Goal: Task Accomplishment & Management: Complete application form

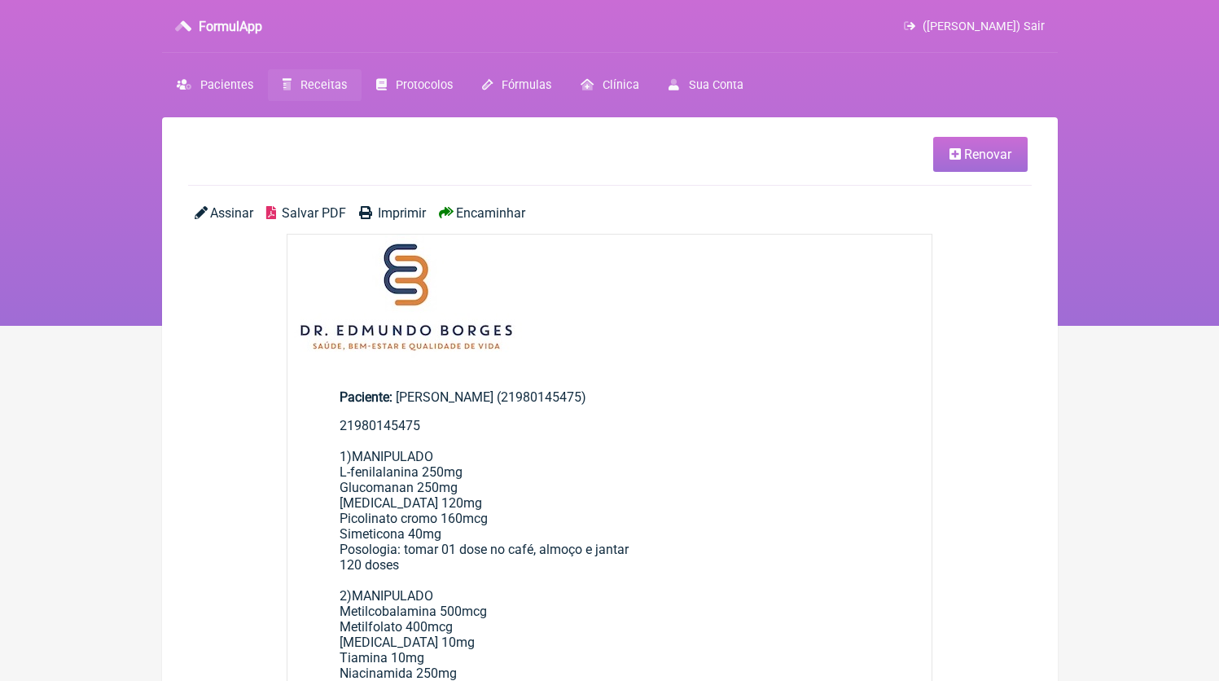
click at [306, 86] on span "Receitas" at bounding box center [324, 85] width 46 height 14
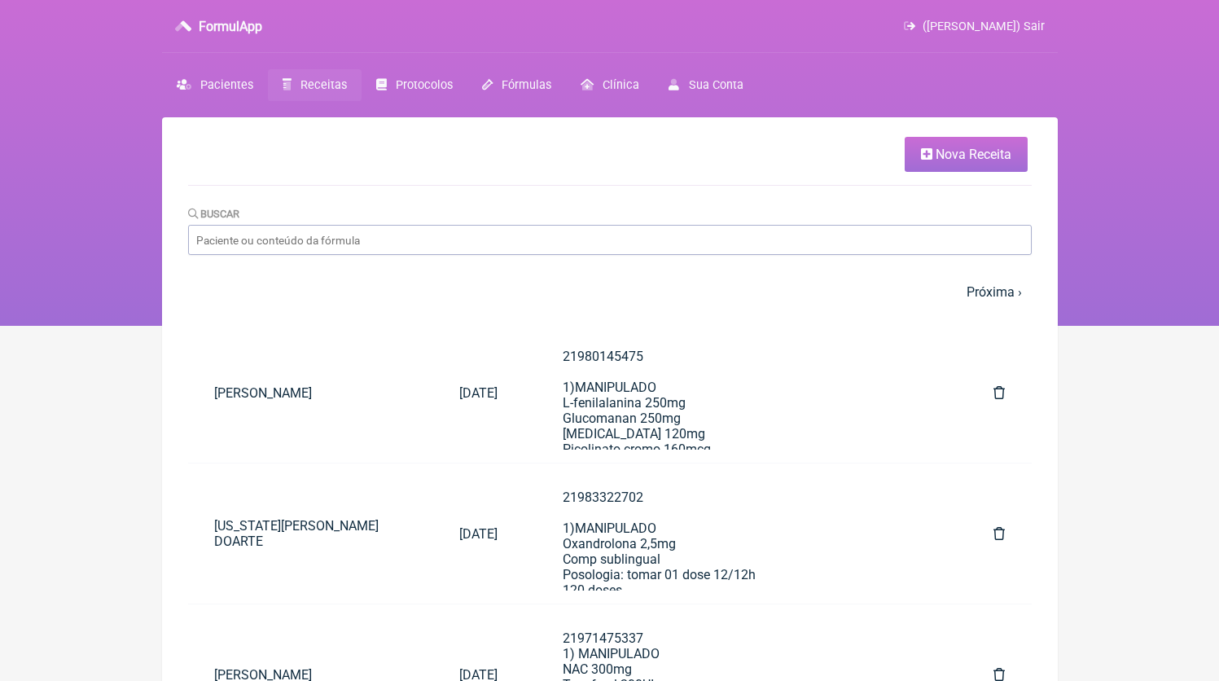
click at [931, 164] on link "Nova Receita" at bounding box center [966, 154] width 123 height 35
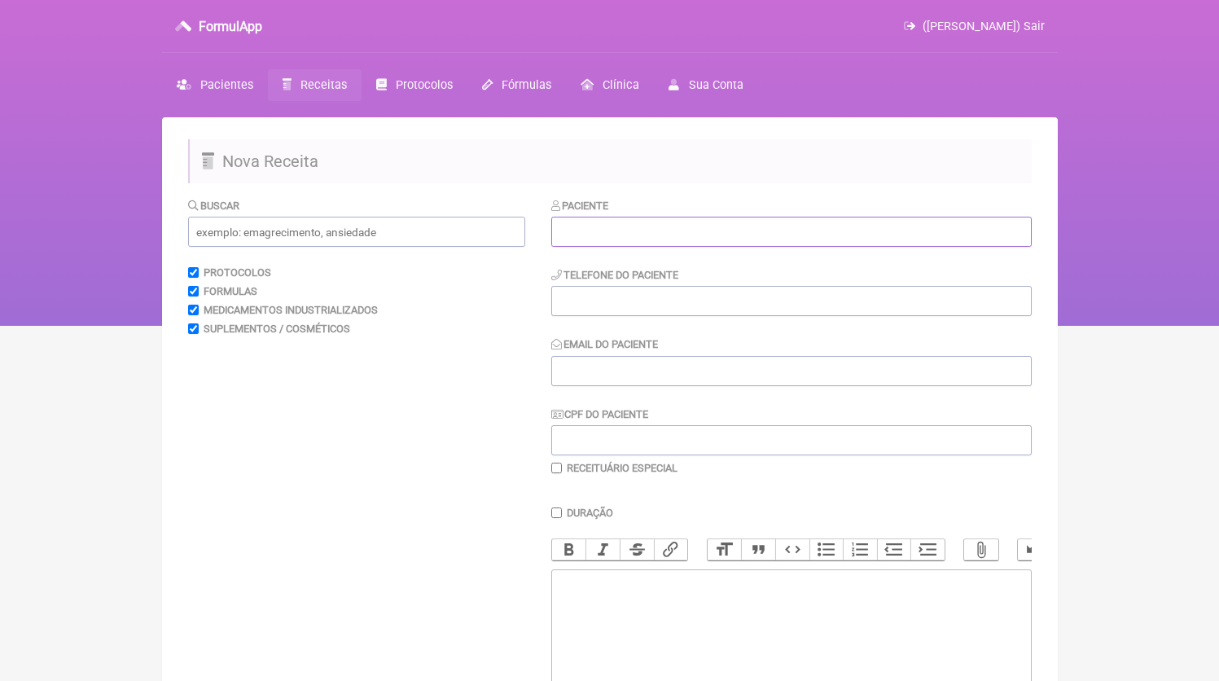
click at [591, 221] on input "text" at bounding box center [791, 232] width 481 height 30
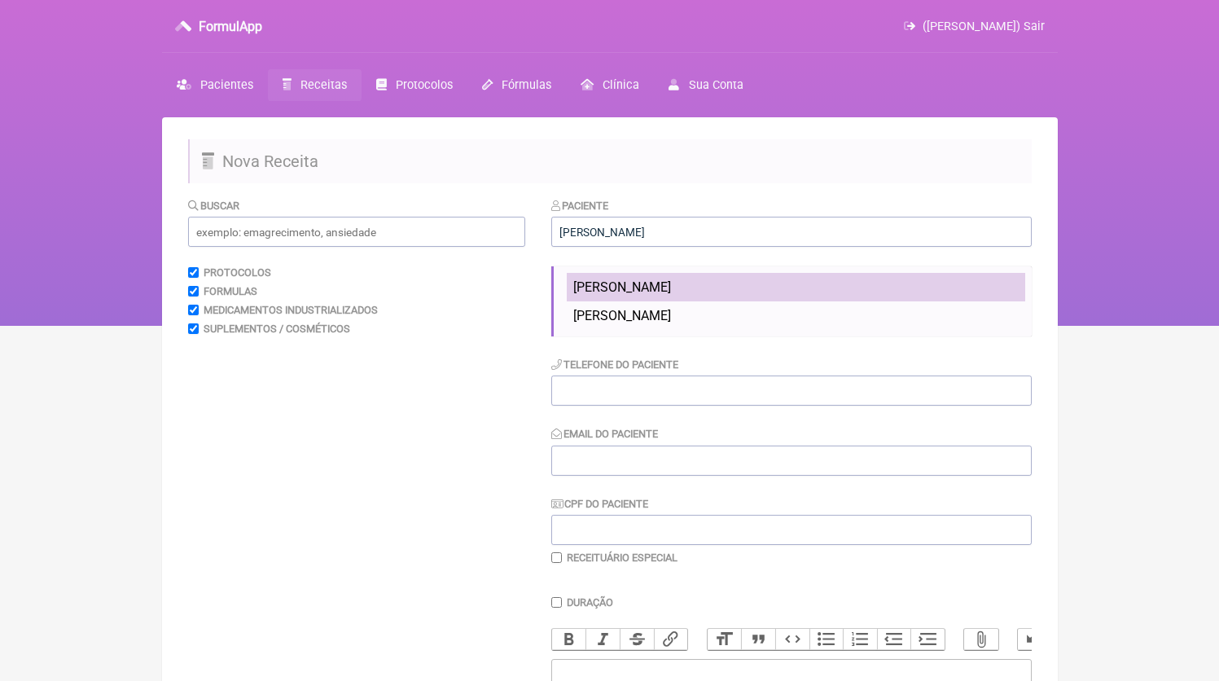
click at [825, 294] on li "[PERSON_NAME]" at bounding box center [796, 287] width 459 height 29
type input "[PERSON_NAME]"
type input "21964892850"
type input "[EMAIL_ADDRESS][DOMAIN_NAME]"
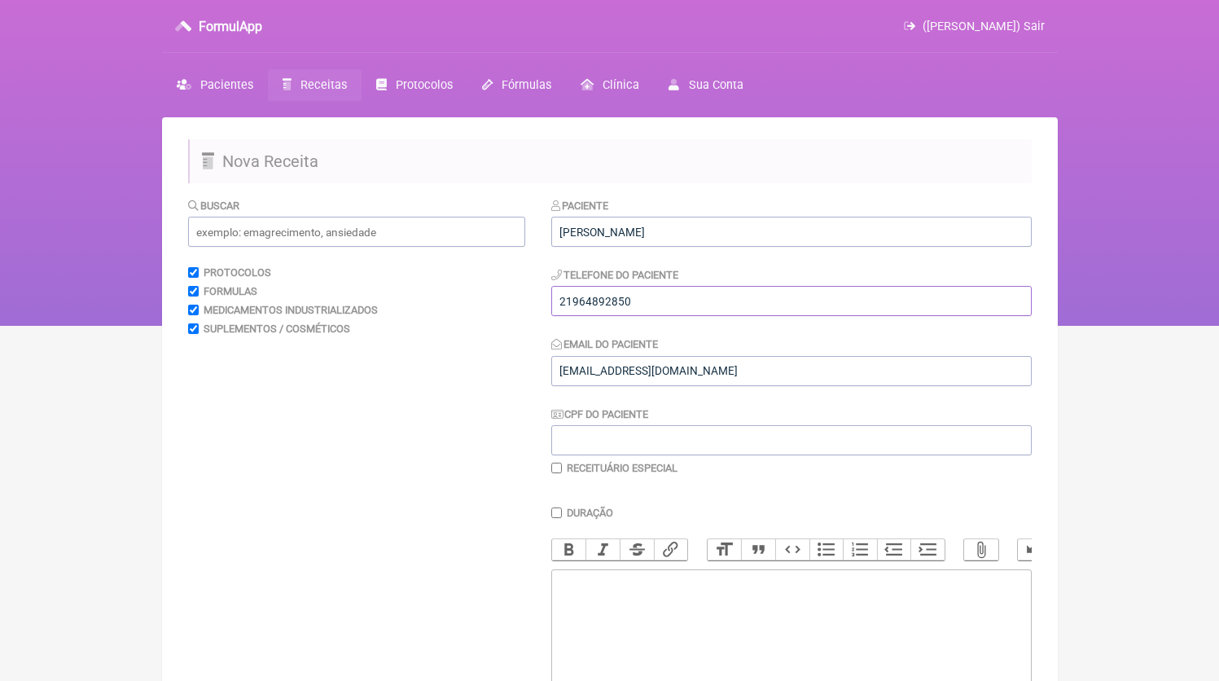
click at [678, 310] on input "21964892850" at bounding box center [791, 301] width 481 height 30
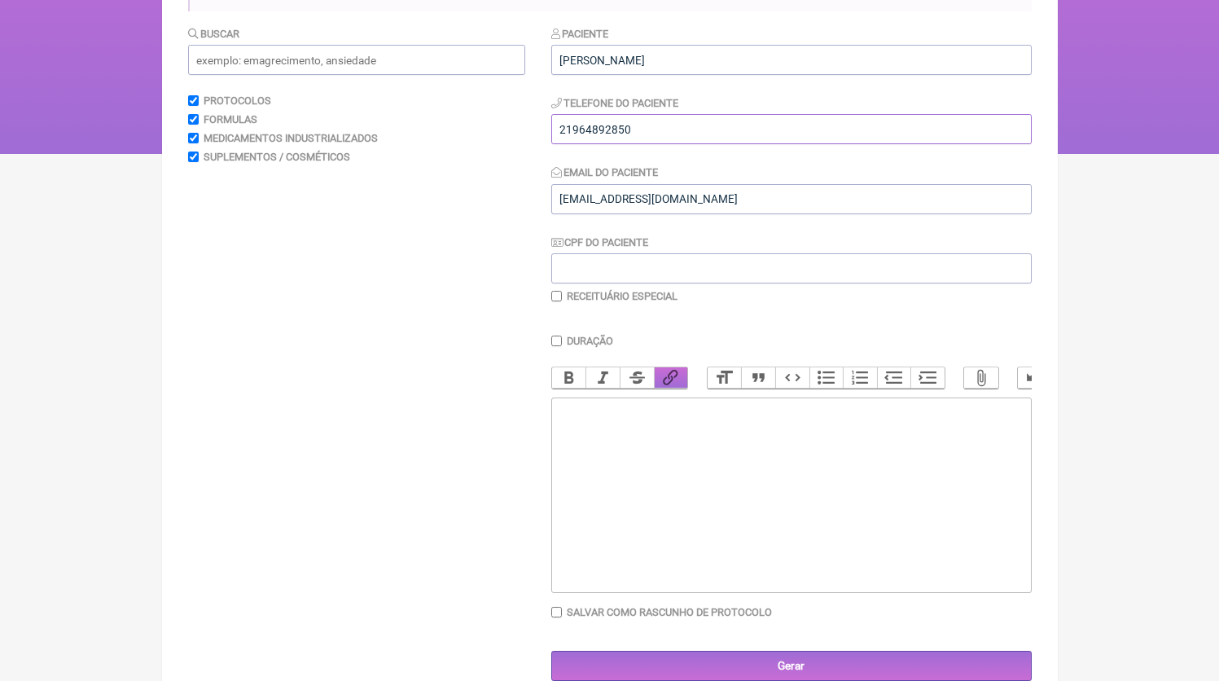
scroll to position [215, 0]
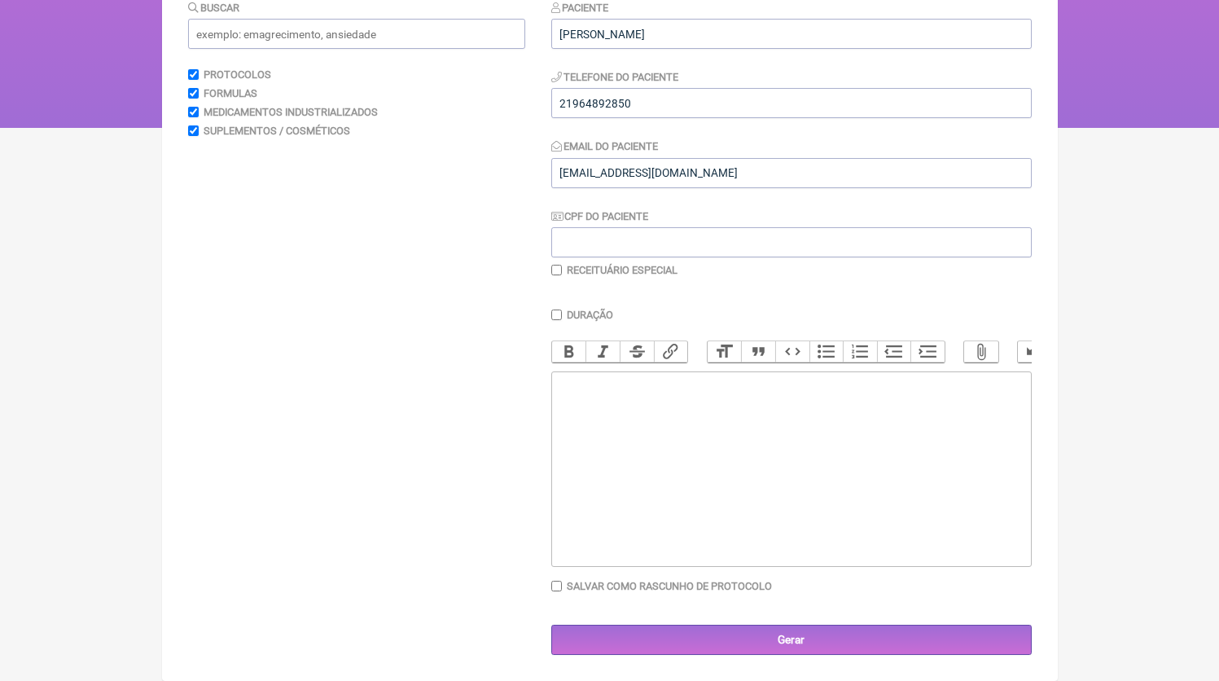
click at [690, 489] on trix-editor at bounding box center [791, 469] width 481 height 196
paste trix-editor "<div>21964892850</div>"
click at [700, 490] on trix-editor "21964892850" at bounding box center [791, 469] width 481 height 196
paste trix-editor "21964892850<br>1)MANIPULADO<br>Melatonina 0,5mg<br>Comp sublingual<br>Posologia…"
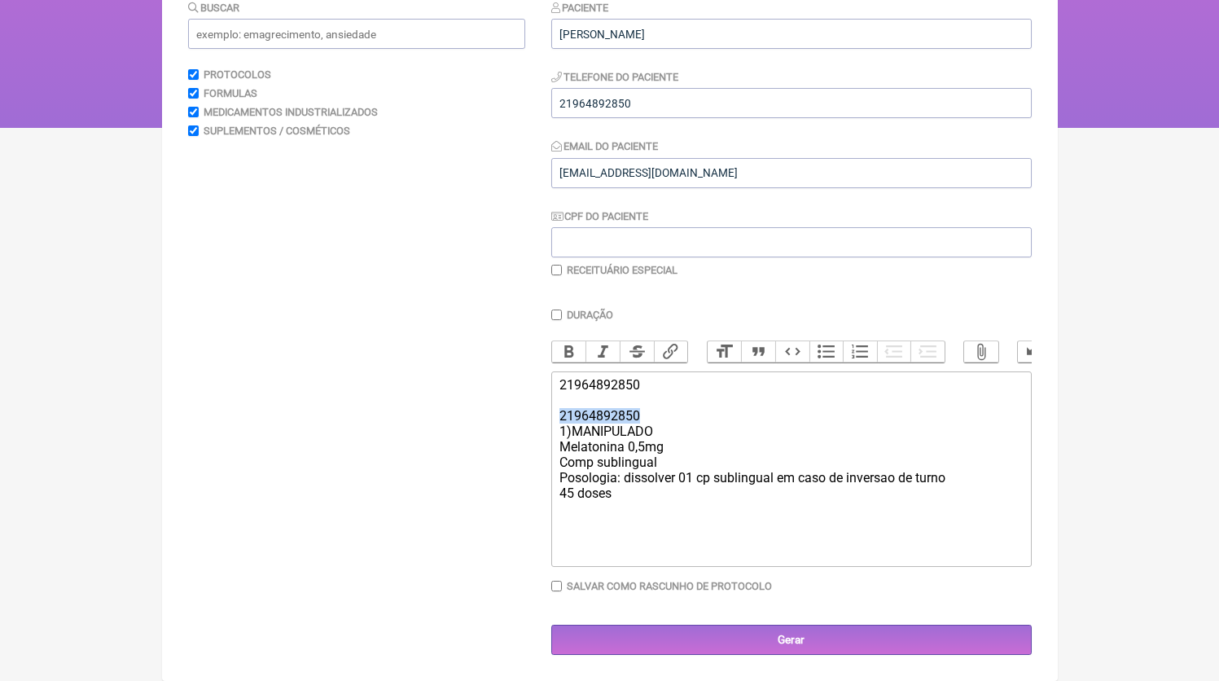
drag, startPoint x: 667, startPoint y: 419, endPoint x: 524, endPoint y: 412, distance: 143.5
click at [524, 412] on form "Buscar Protocolos Formulas Medicamentos Industrializados Suplementos / Cosmétic…" at bounding box center [610, 327] width 844 height 657
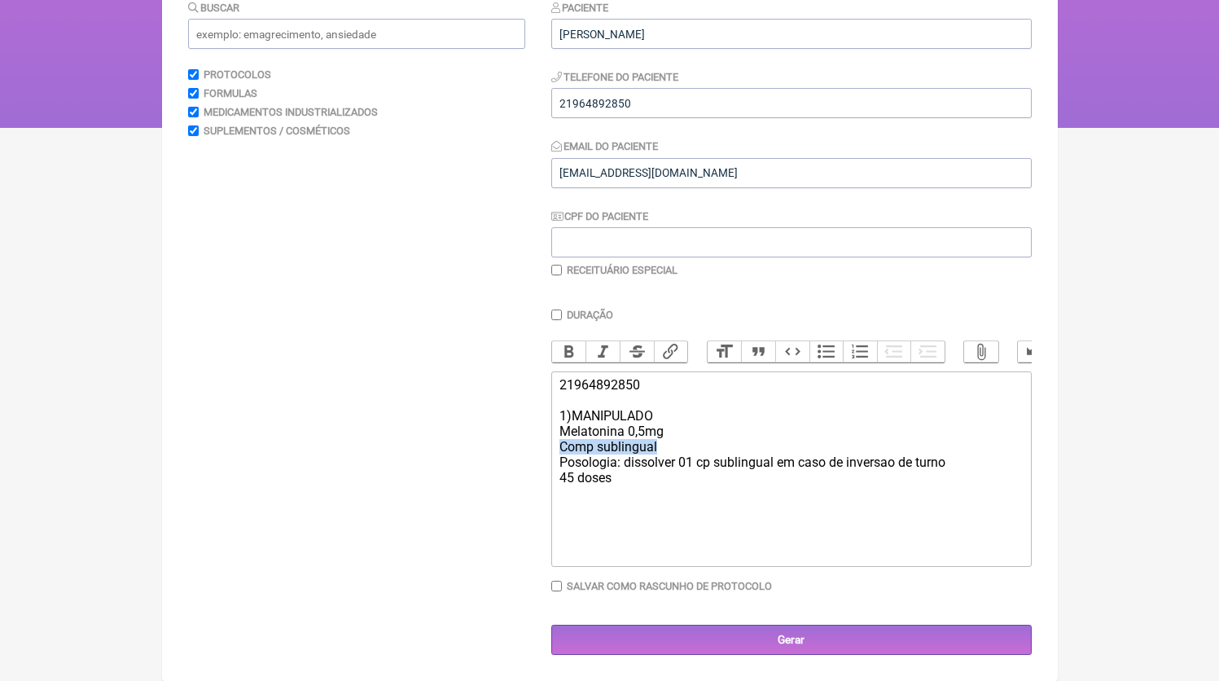
drag, startPoint x: 677, startPoint y: 444, endPoint x: 490, endPoint y: 446, distance: 187.4
click at [490, 446] on form "Buscar Protocolos Formulas Medicamentos Industrializados Suplementos / Cosmétic…" at bounding box center [610, 327] width 844 height 657
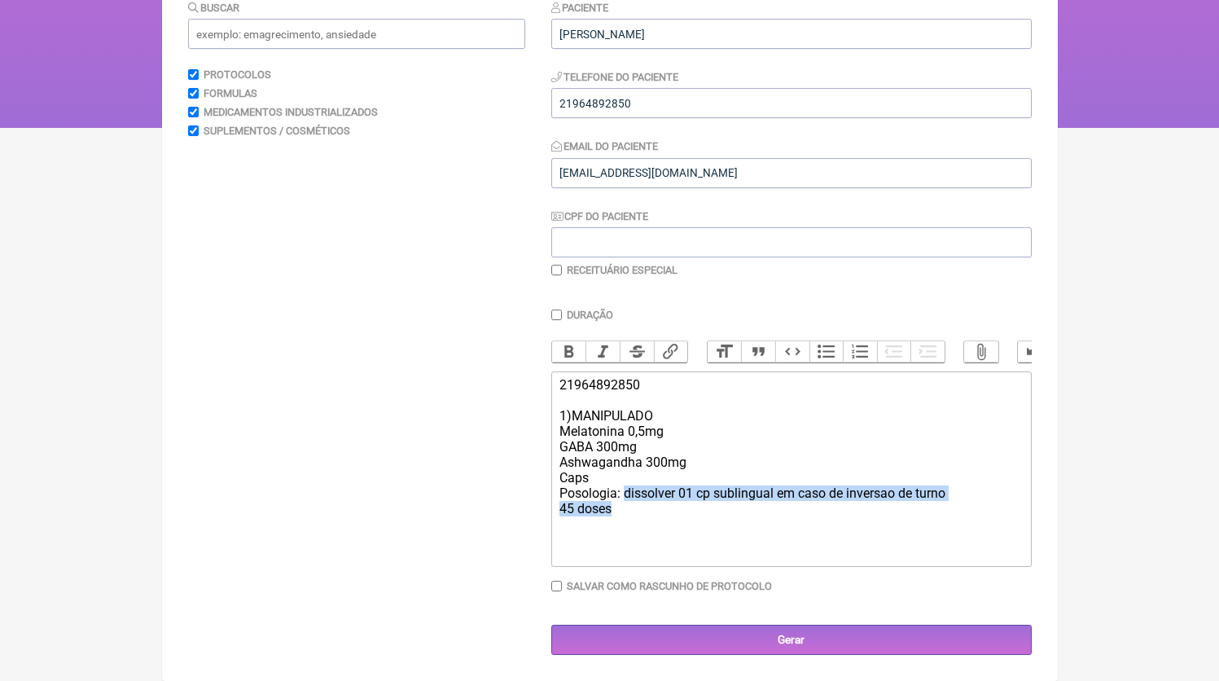
drag, startPoint x: 625, startPoint y: 491, endPoint x: 705, endPoint y: 521, distance: 86.1
click at [705, 521] on trix-editor "21964892850 1)MANIPULADO Melatonina 0,5mg GABA 300mg Ashwagandha 300mg Caps Pos…" at bounding box center [791, 469] width 481 height 196
click at [704, 447] on div "21964892850 1)MANIPULADO Melatonina 0,5mg GABA 300mg Ashwagandha 300mg Caps Pos…" at bounding box center [791, 446] width 463 height 139
click at [708, 463] on div "21964892850 1)MANIPULADO Melatonina 0,5mg GABA 300mg Ashwagandha 300mg Caps Pos…" at bounding box center [791, 446] width 463 height 139
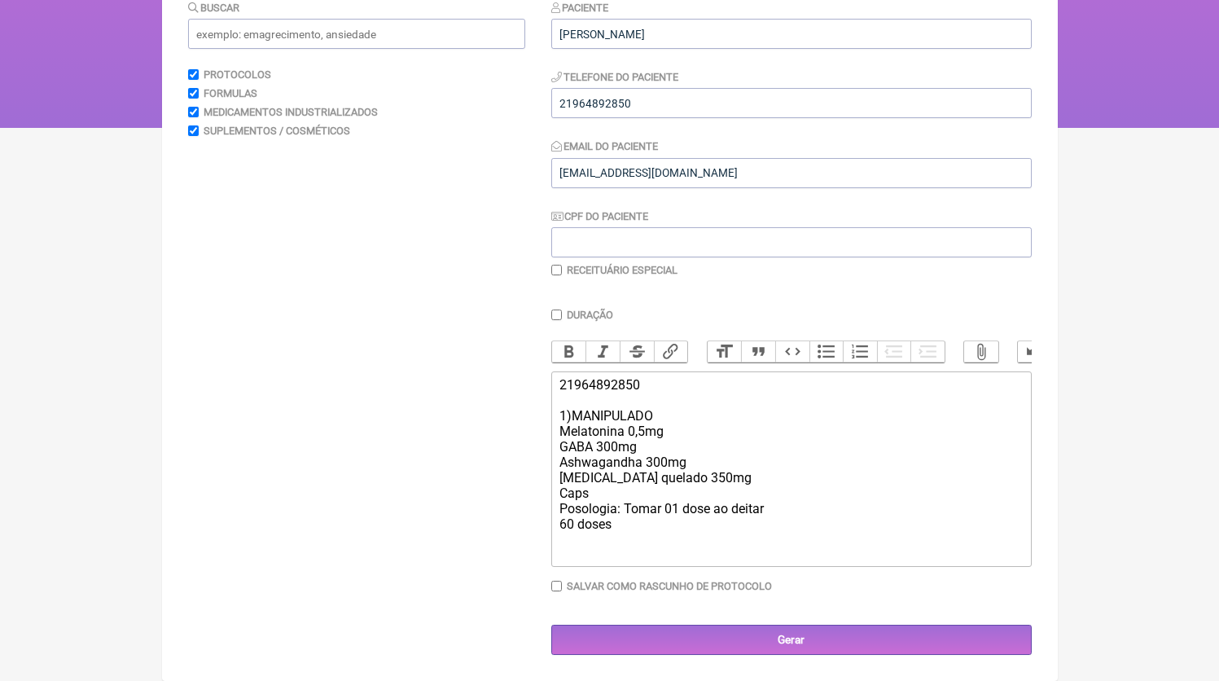
click at [648, 529] on div "21964892850 1)MANIPULADO Melatonina 0,5mg GABA 300mg Ashwagandha 300mg [MEDICAL…" at bounding box center [791, 454] width 463 height 155
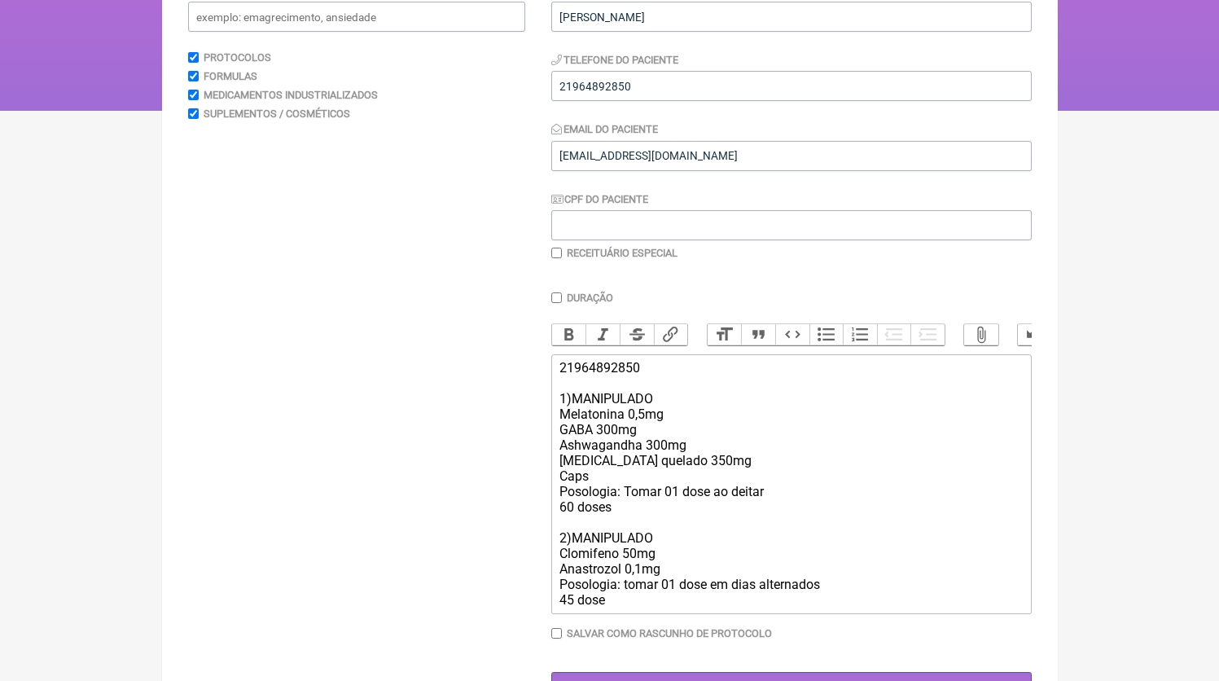
type trix-editor "<div>21964892850<br><br>1)MANIPULADO<br>Melatonina 0,5mg<br>GABA 300mg<br>Ashwa…"
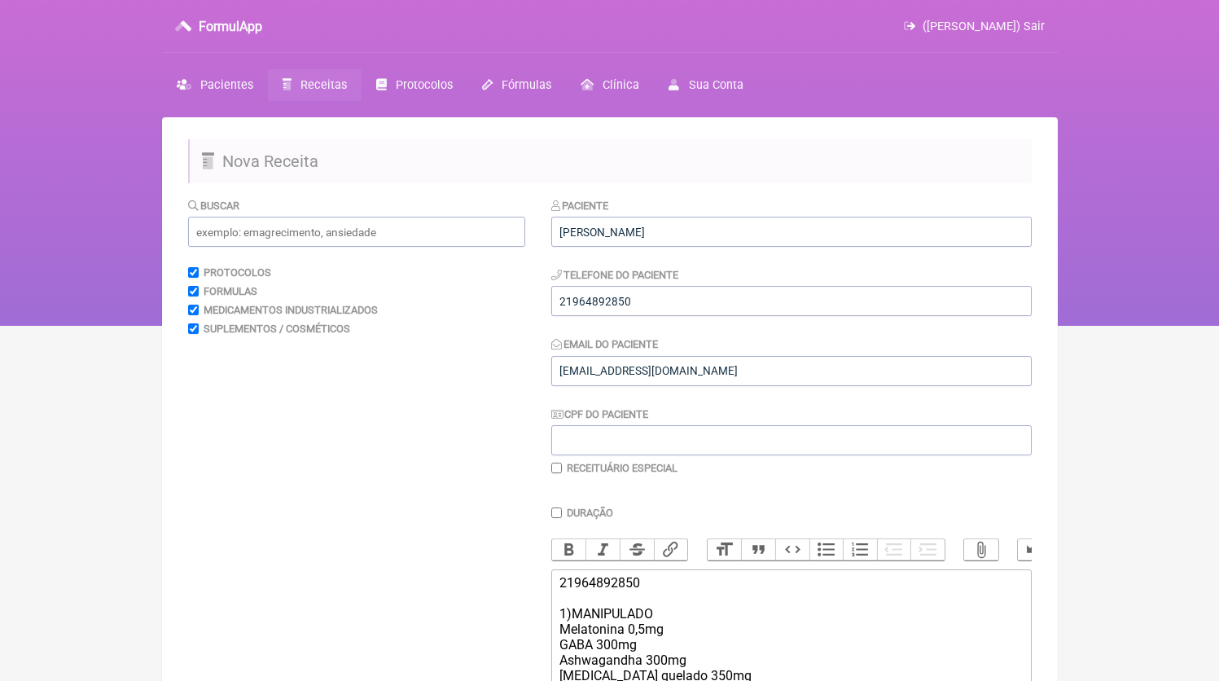
scroll to position [279, 0]
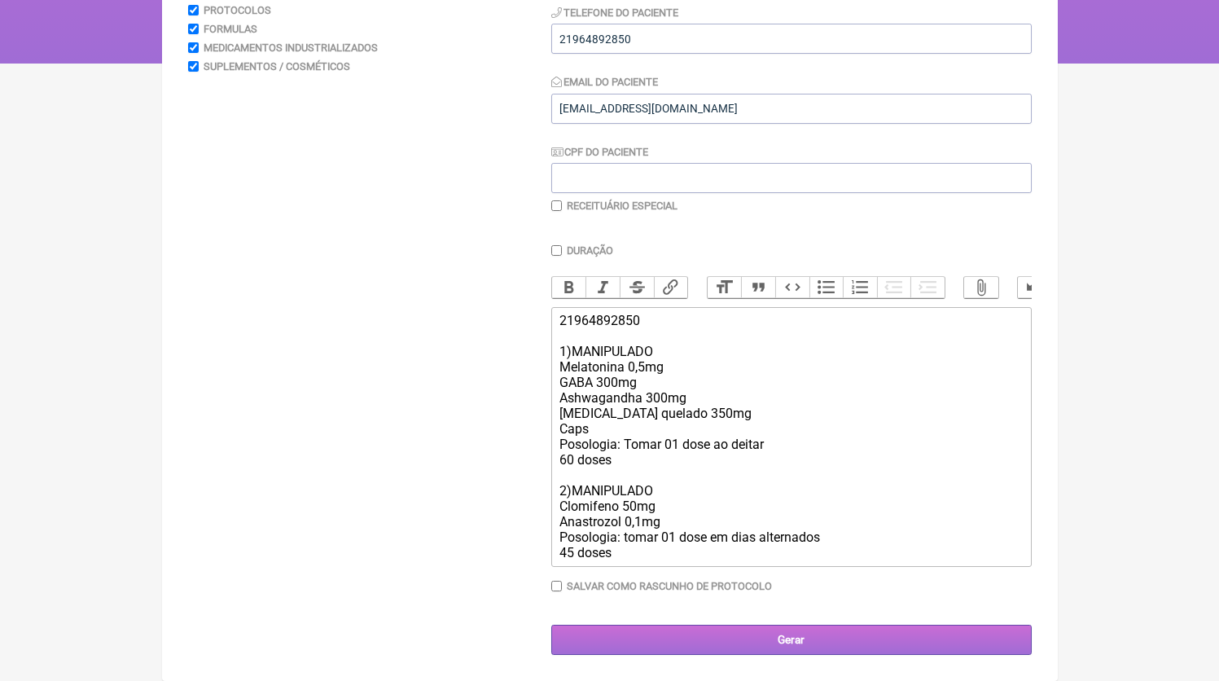
click at [676, 638] on input "Gerar" at bounding box center [791, 640] width 481 height 30
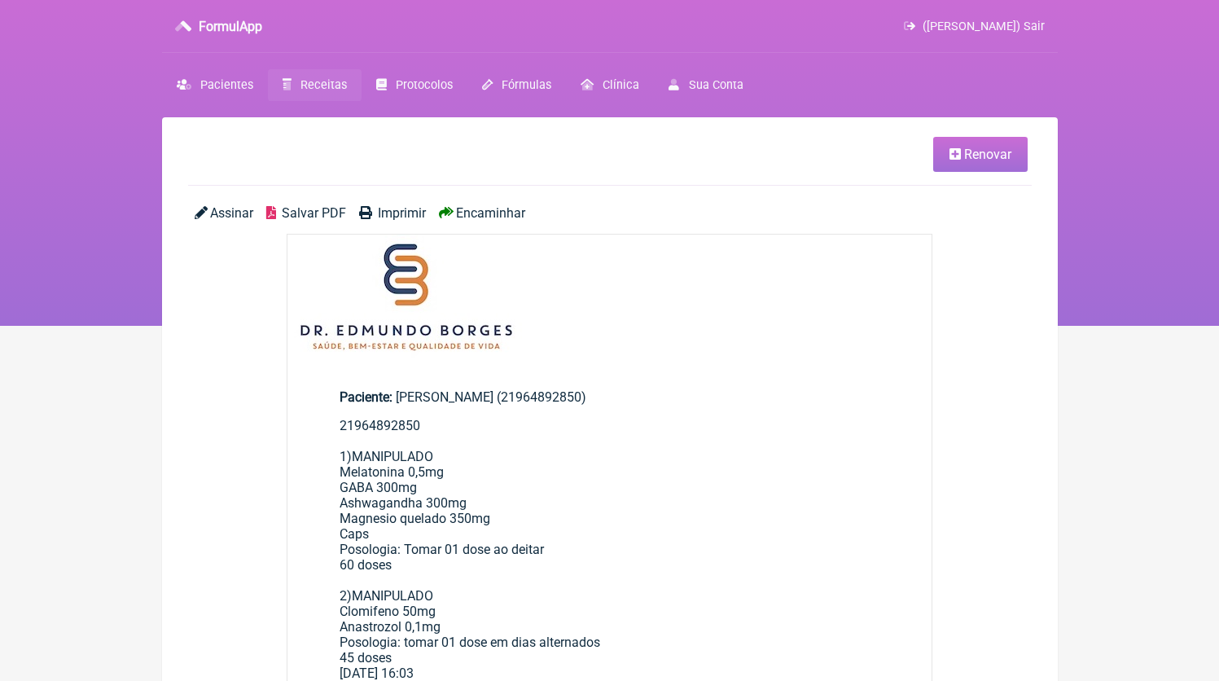
click at [305, 210] on span "Salvar PDF" at bounding box center [314, 212] width 64 height 15
